Goal: Task Accomplishment & Management: Manage account settings

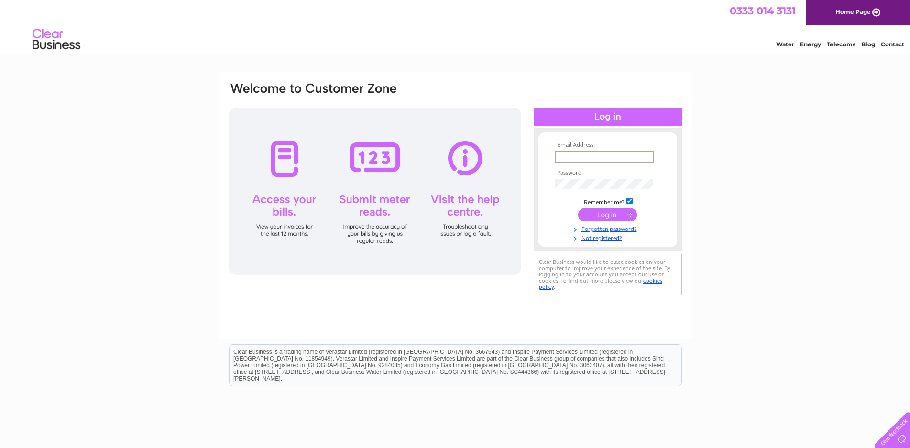
click at [554, 158] on input "text" at bounding box center [603, 156] width 99 height 11
click at [558, 160] on input "text" at bounding box center [603, 156] width 98 height 11
type input "admin@taysidereusers.co.uk"
click at [612, 218] on input "submit" at bounding box center [607, 213] width 59 height 13
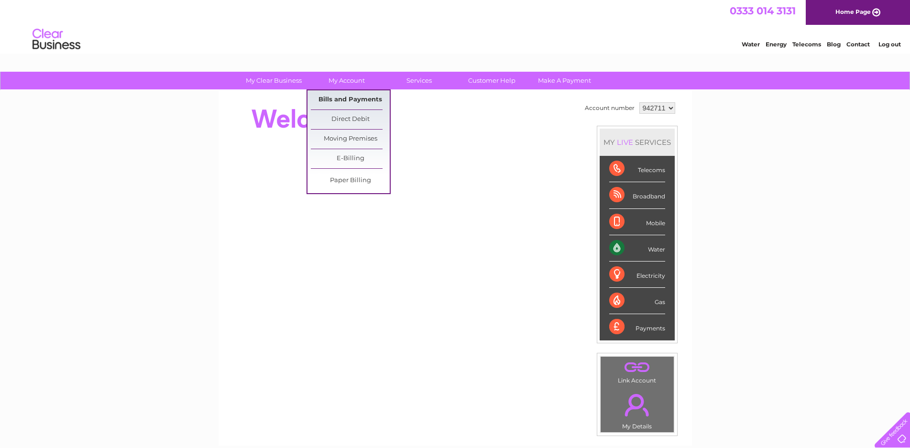
click at [350, 95] on link "Bills and Payments" at bounding box center [350, 99] width 79 height 19
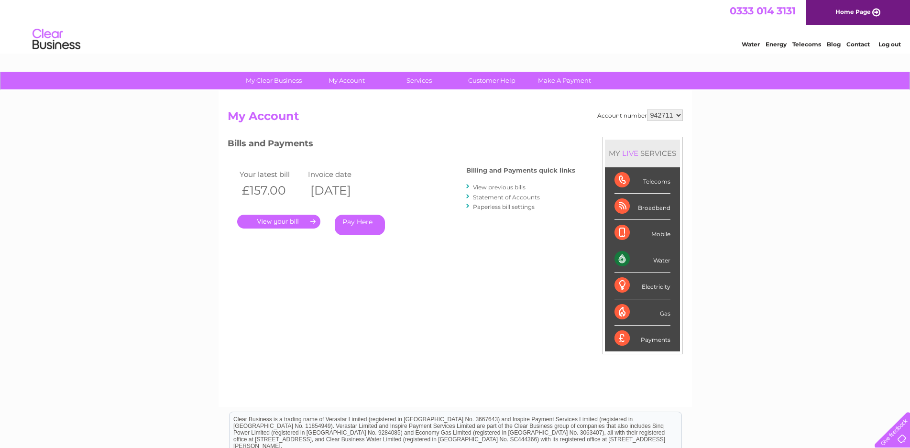
click at [273, 222] on link "." at bounding box center [278, 222] width 83 height 14
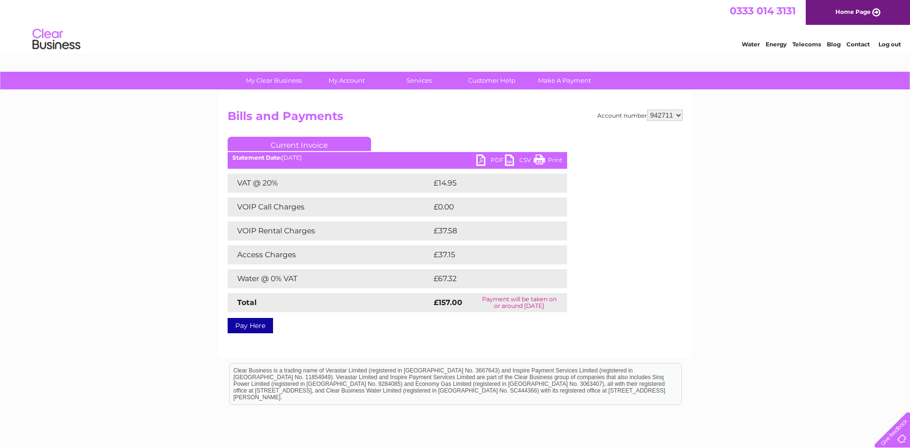
click at [490, 155] on link "PDF" at bounding box center [490, 161] width 29 height 14
click at [106, 195] on div "My Clear Business Login Details My Details My Preferences Link Account My Accou…" at bounding box center [455, 297] width 910 height 450
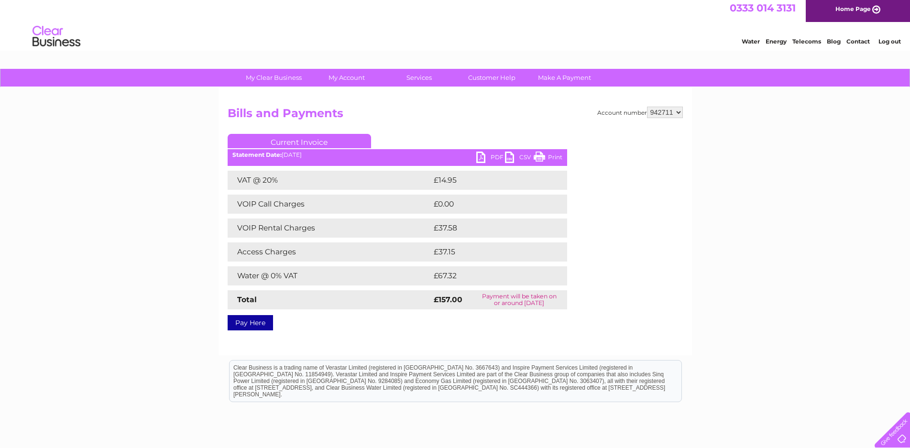
scroll to position [81, 0]
